Goal: Transaction & Acquisition: Purchase product/service

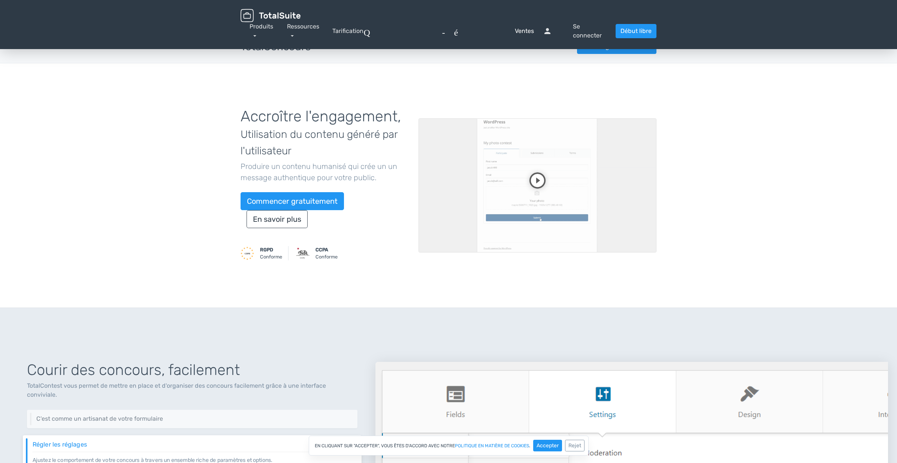
click at [528, 30] on link "Questions-réponses Ventes" at bounding box center [448, 31] width 170 height 9
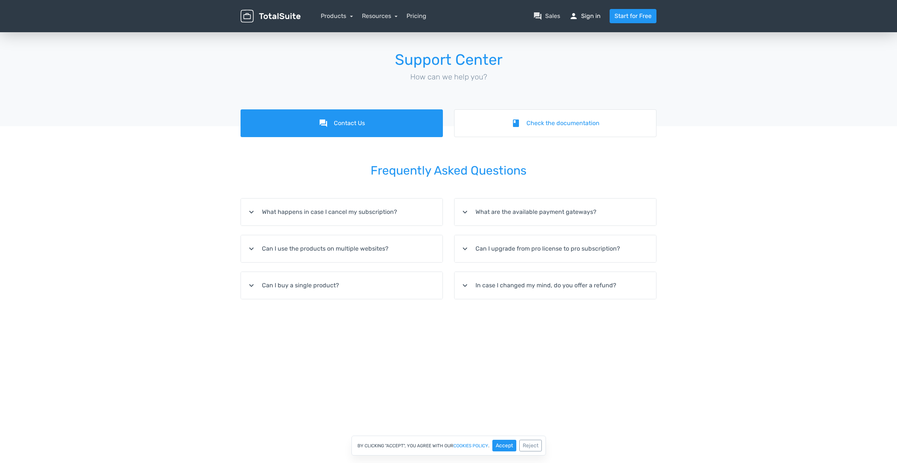
click at [577, 20] on span "person" at bounding box center [573, 16] width 9 height 9
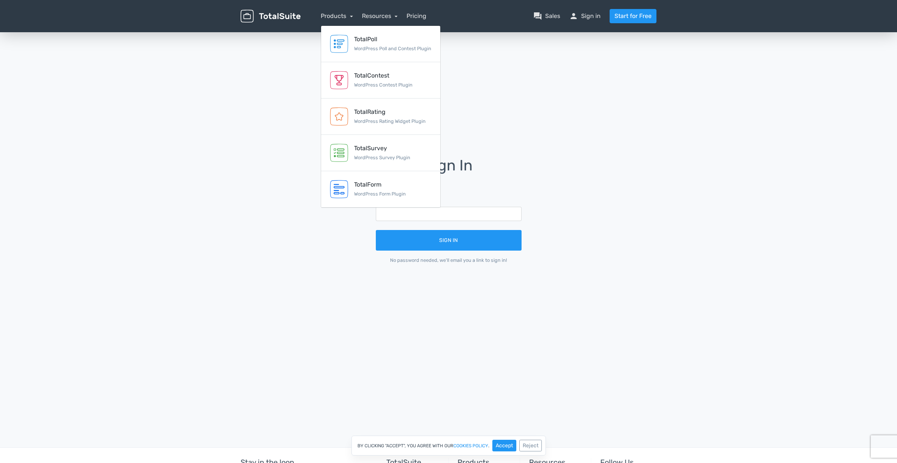
click at [583, 83] on div "Sign In Email Sign In No password needed, we'll email you a link to sign in!" at bounding box center [448, 216] width 427 height 370
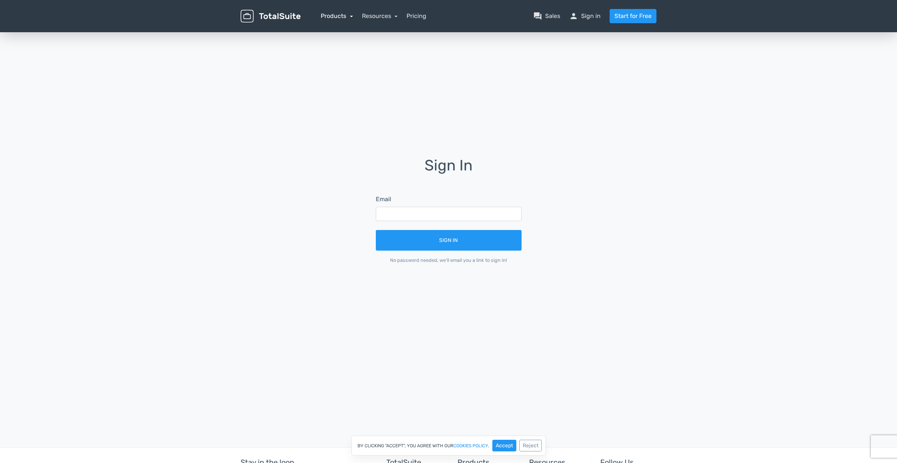
click at [351, 16] on link "Products" at bounding box center [337, 15] width 32 height 7
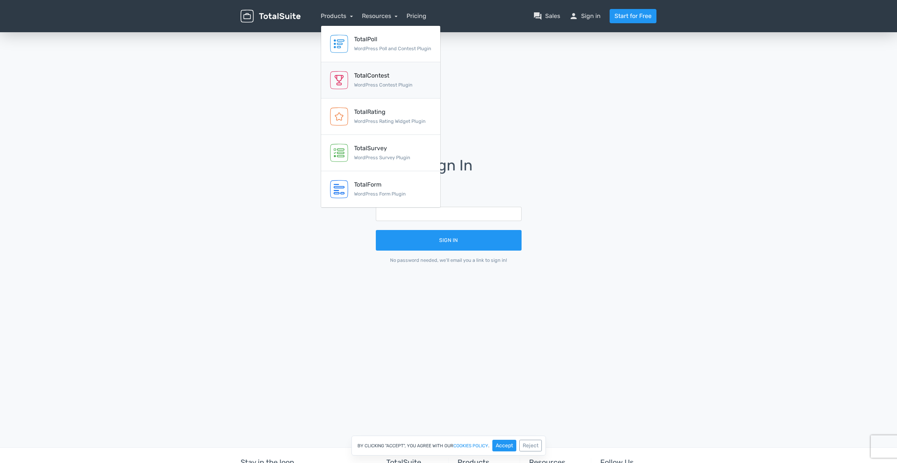
click at [354, 77] on div "TotalContest" at bounding box center [383, 75] width 58 height 9
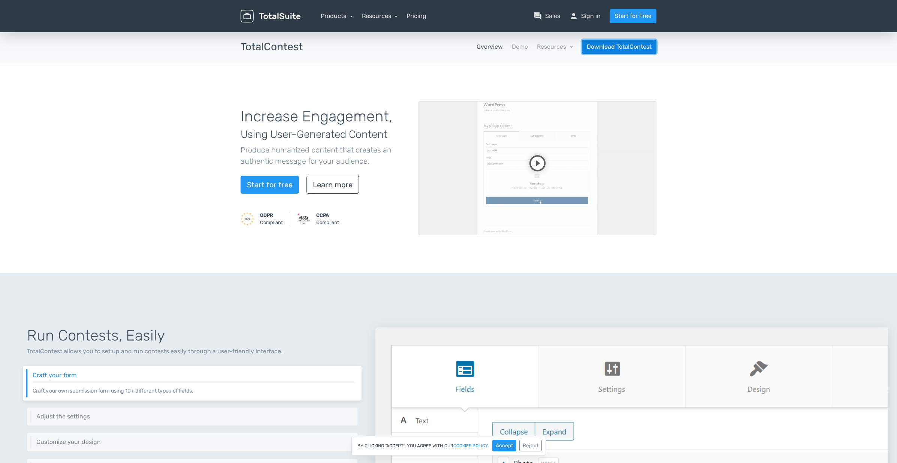
click at [612, 50] on link "Download TotalContest" at bounding box center [619, 47] width 75 height 14
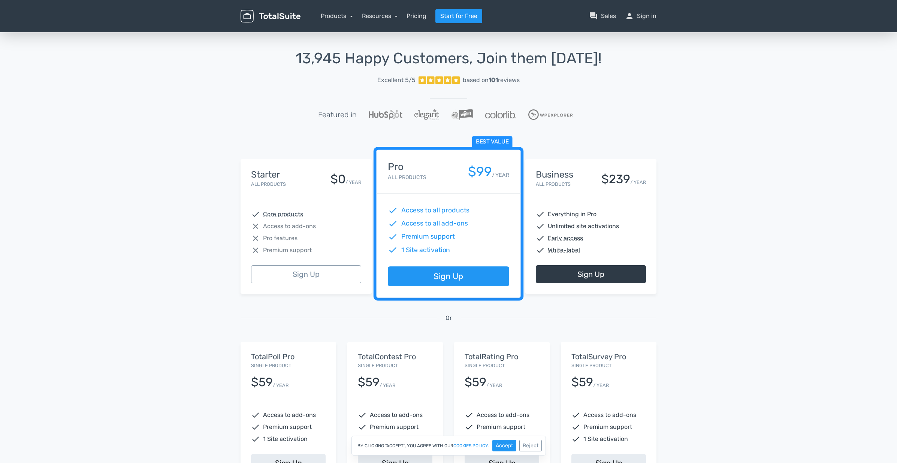
click at [346, 239] on div "close Pro features" at bounding box center [306, 238] width 110 height 9
click at [608, 186] on div "$239" at bounding box center [615, 179] width 29 height 13
click at [470, 189] on div "Best value Pro All Products $99 / YEAR" at bounding box center [448, 172] width 144 height 44
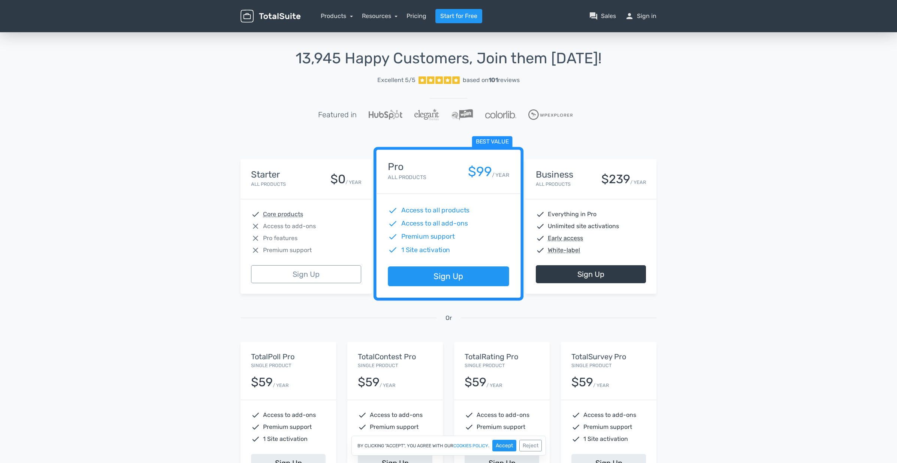
click at [375, 399] on div "TotalContest Pro Single Product $59 / YEAR" at bounding box center [395, 371] width 96 height 58
click at [266, 388] on div "$59" at bounding box center [262, 382] width 22 height 13
click at [503, 404] on div "check Access to add-ons check Premium support check 1 Site activation" at bounding box center [502, 427] width 96 height 54
click at [615, 408] on div "check Access to add-ons check Premium support check 1 Site activation" at bounding box center [609, 427] width 96 height 54
click at [344, 17] on link "Products" at bounding box center [337, 15] width 32 height 7
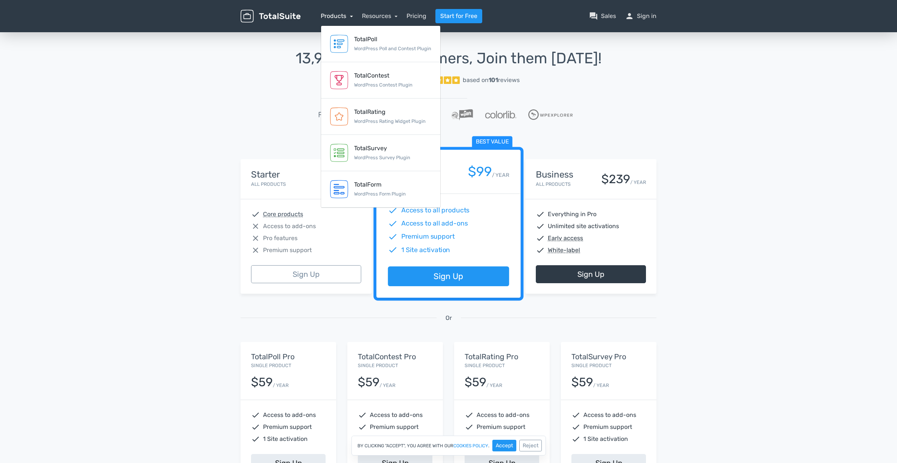
click at [344, 17] on link "Products" at bounding box center [337, 15] width 32 height 7
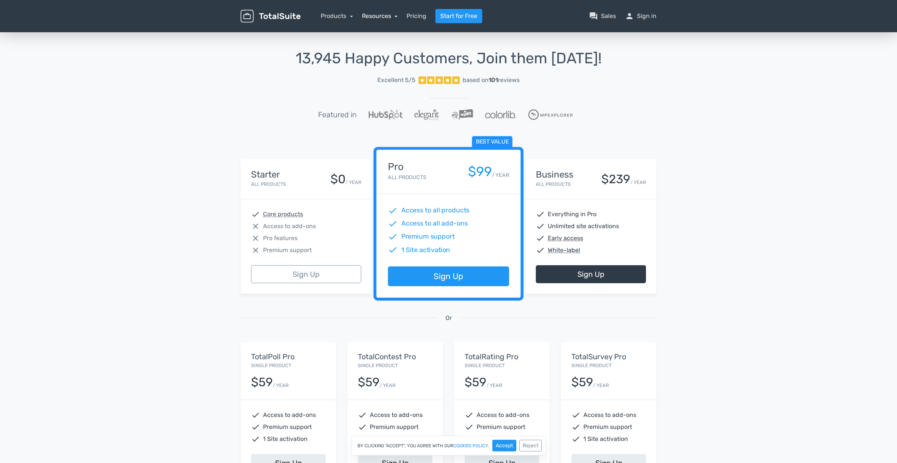
click at [387, 14] on link "Resources" at bounding box center [380, 15] width 36 height 7
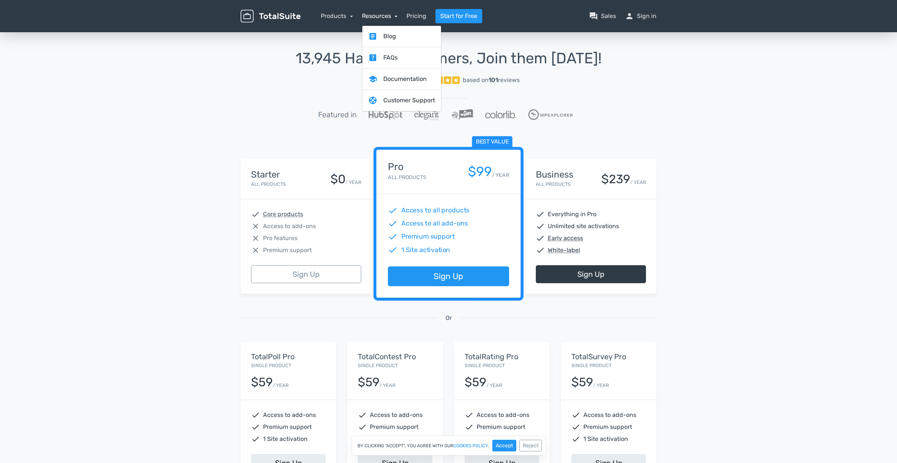
click at [387, 14] on link "Resources" at bounding box center [380, 15] width 36 height 7
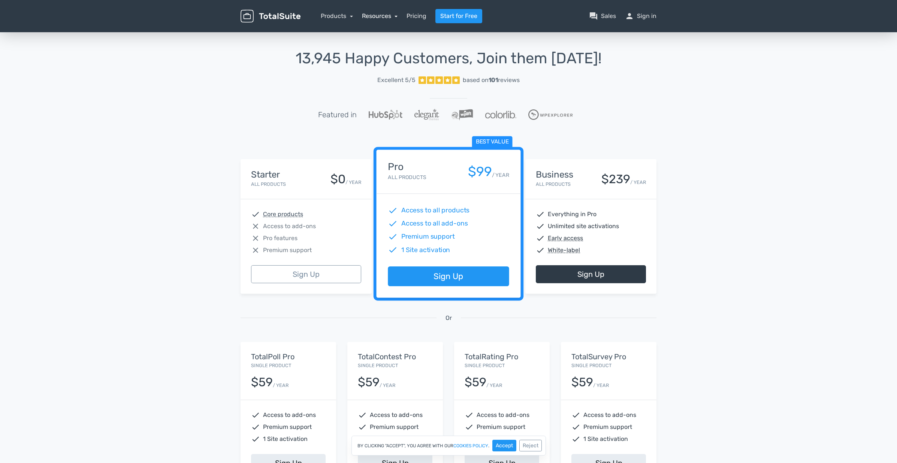
click at [387, 14] on link "Resources" at bounding box center [380, 15] width 36 height 7
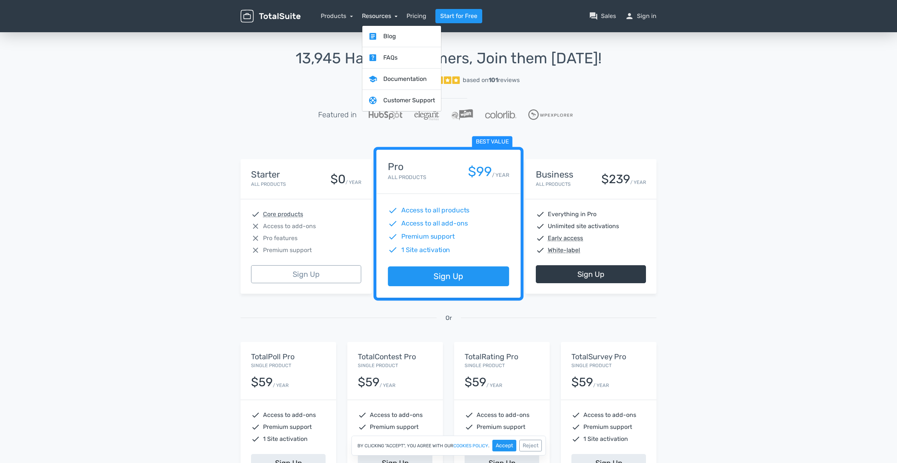
click at [387, 14] on link "Resources" at bounding box center [380, 15] width 36 height 7
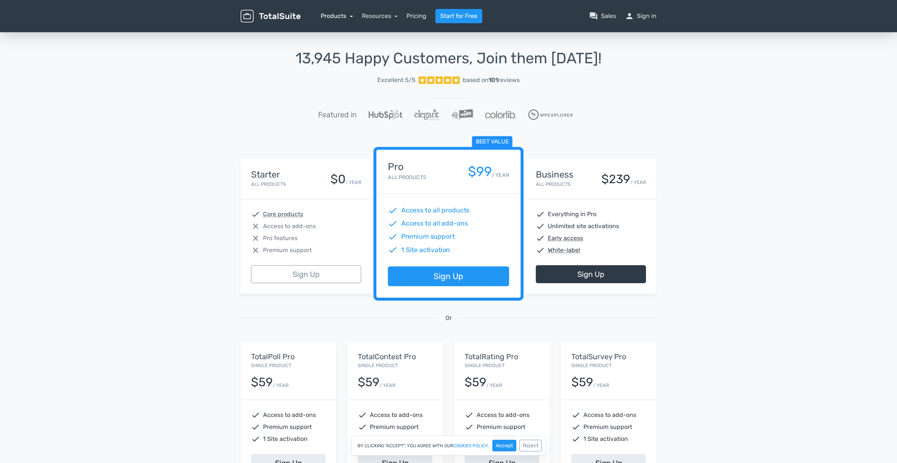
click at [331, 15] on link "Products" at bounding box center [337, 15] width 32 height 7
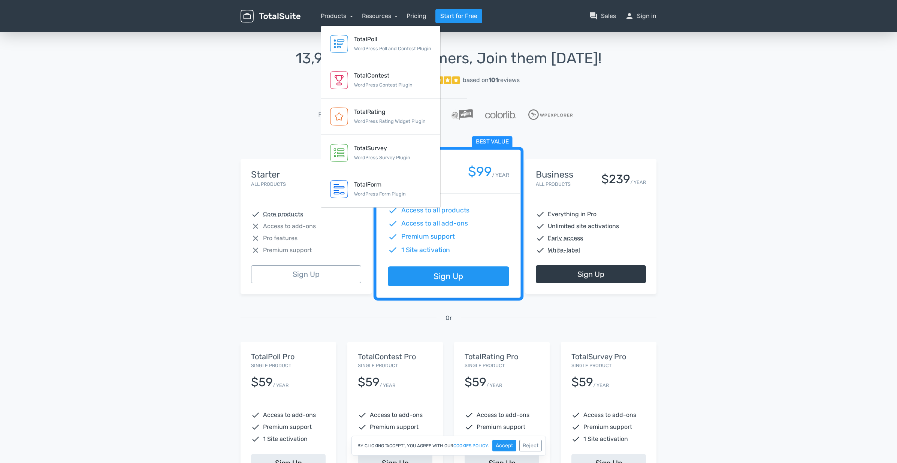
click at [743, 242] on div "13,945 Happy Customers, Join them Today! Excellent 5/5 based on 101 reviews Fea…" at bounding box center [448, 277] width 897 height 492
